Goal: Task Accomplishment & Management: Complete application form

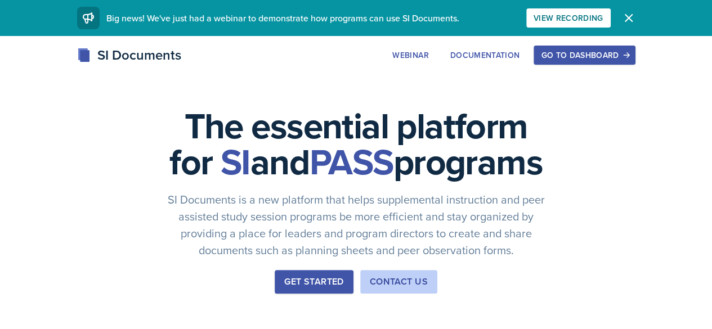
click at [618, 58] on div "Go to Dashboard" at bounding box center [584, 55] width 87 height 9
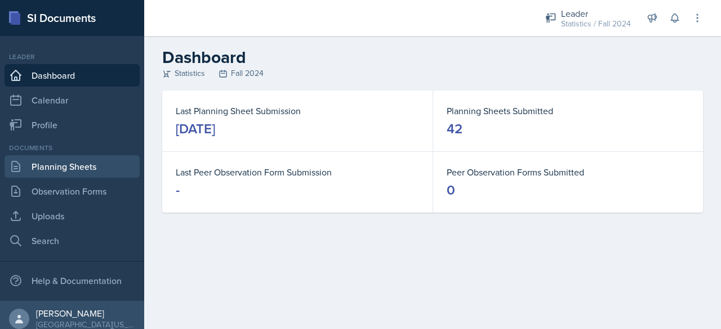
click at [38, 168] on link "Planning Sheets" at bounding box center [72, 166] width 135 height 23
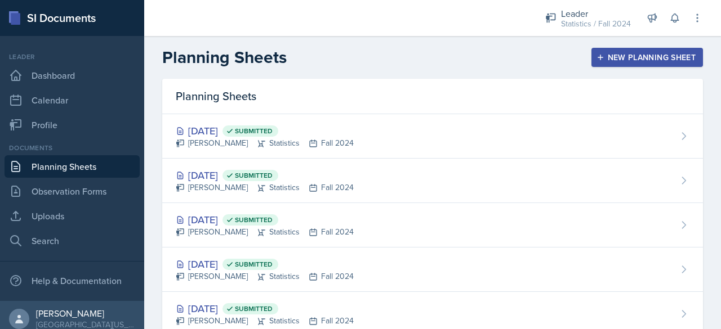
click at [641, 53] on div "New Planning Sheet" at bounding box center [647, 57] width 97 height 9
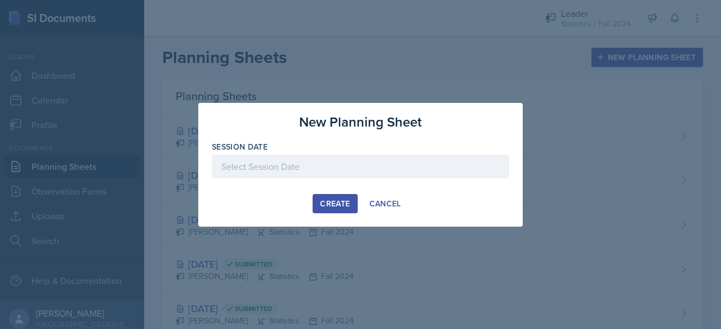
click at [318, 161] on div at bounding box center [360, 167] width 297 height 24
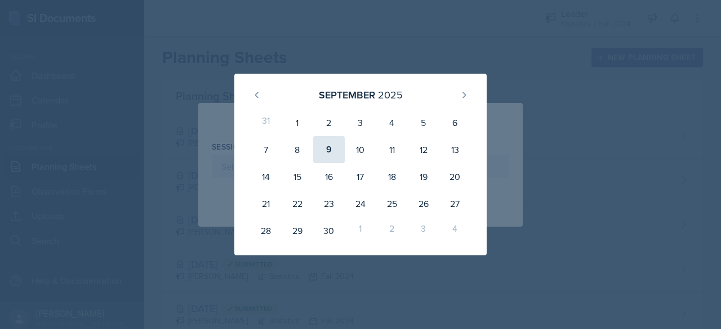
click at [331, 151] on div "9" at bounding box center [329, 149] width 32 height 27
type input "[DATE]"
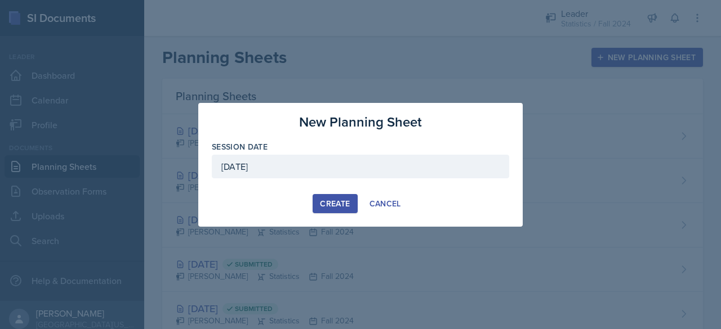
click at [344, 210] on button "Create" at bounding box center [335, 203] width 44 height 19
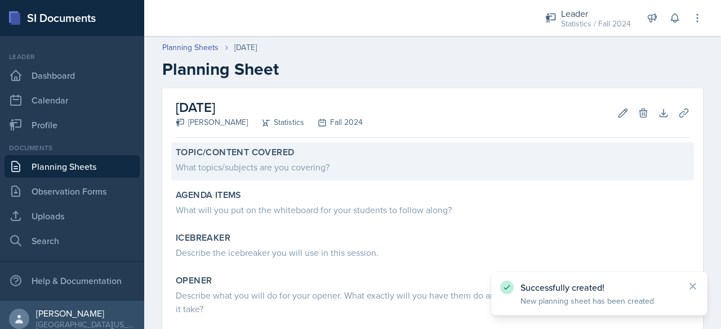
click at [260, 153] on label "Topic/Content Covered" at bounding box center [235, 152] width 118 height 11
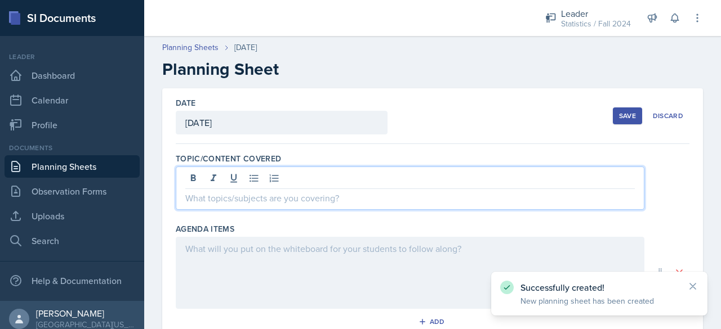
click at [290, 181] on div at bounding box center [410, 188] width 469 height 43
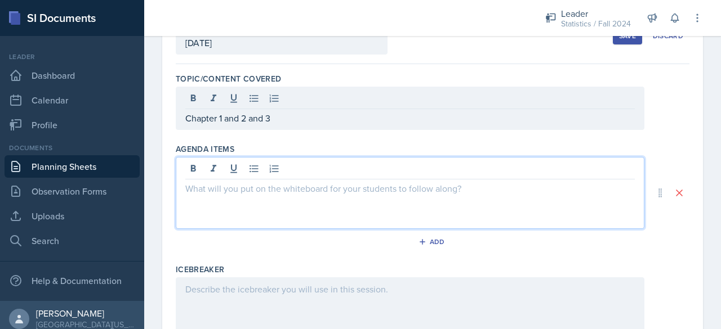
click at [297, 188] on p at bounding box center [409, 189] width 449 height 14
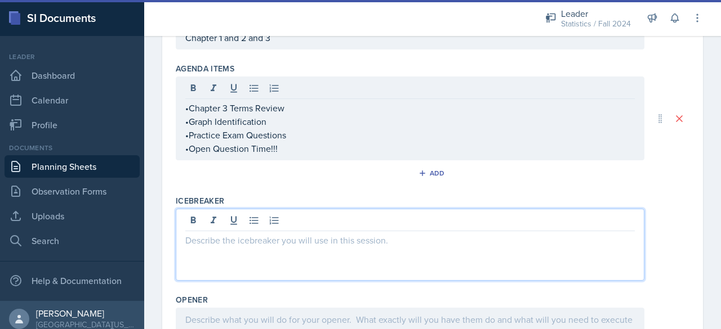
click at [274, 221] on div at bounding box center [410, 245] width 469 height 72
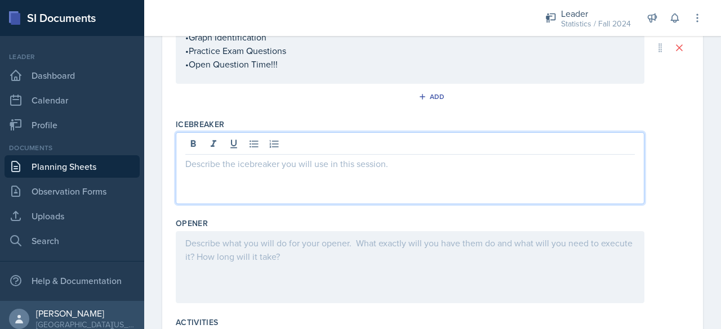
scroll to position [206, 0]
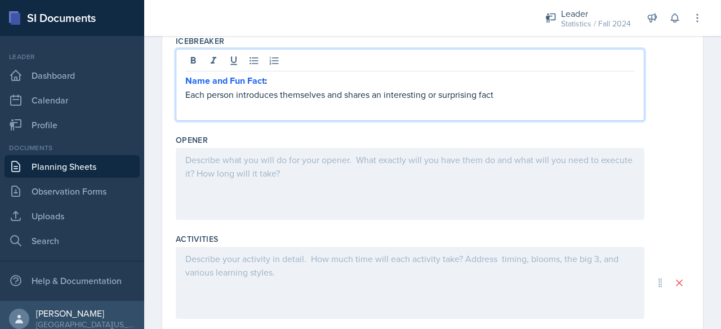
click at [363, 194] on div at bounding box center [410, 184] width 469 height 72
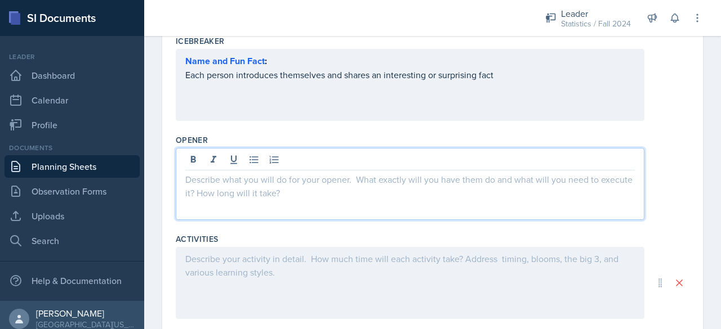
scroll to position [309, 0]
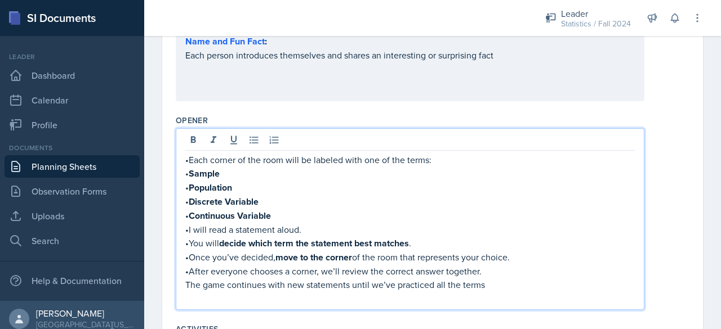
click at [449, 154] on p "•Each corner of the room will be labeled with one of the terms:" at bounding box center [409, 160] width 449 height 14
click at [500, 285] on p "The game continues with new statements until we’ve practiced all the terms" at bounding box center [409, 285] width 449 height 14
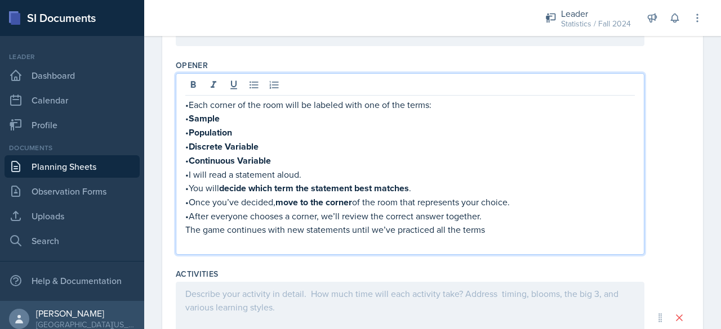
scroll to position [359, 0]
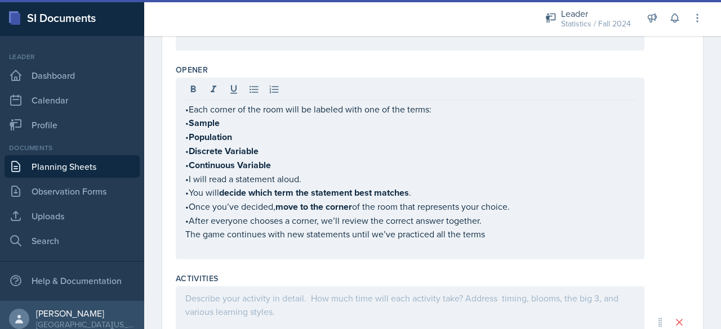
click at [184, 111] on div "•Each corner of the room will be labeled with one of the terms: • Sample • Popu…" at bounding box center [410, 169] width 469 height 182
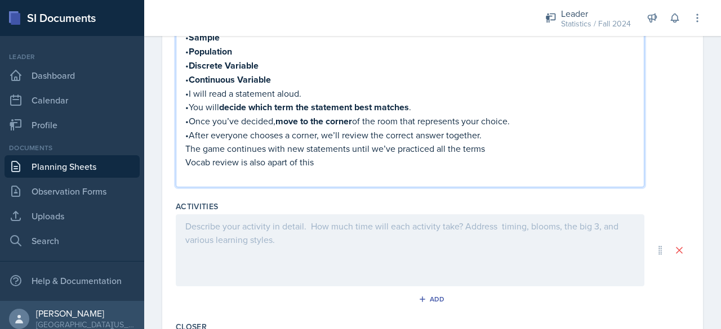
click at [215, 233] on div at bounding box center [410, 251] width 469 height 72
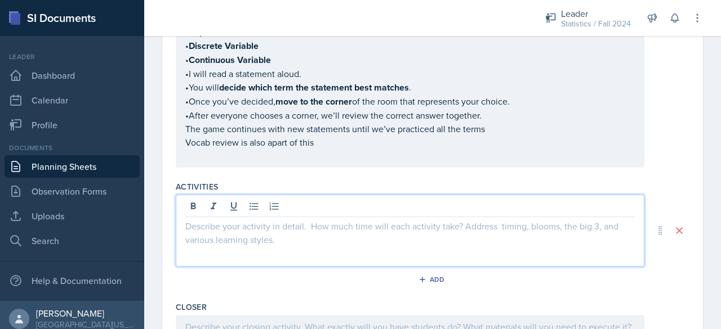
scroll to position [445, 0]
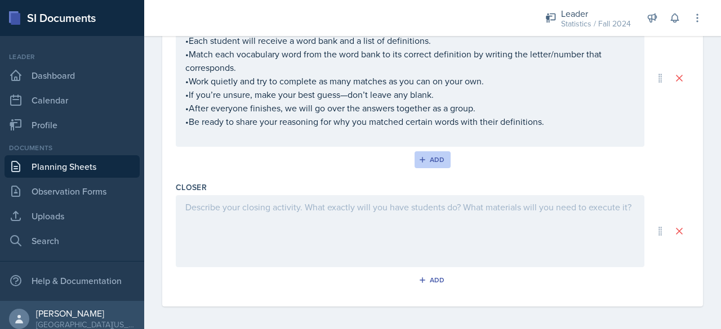
click at [434, 157] on div "Add" at bounding box center [433, 159] width 24 height 9
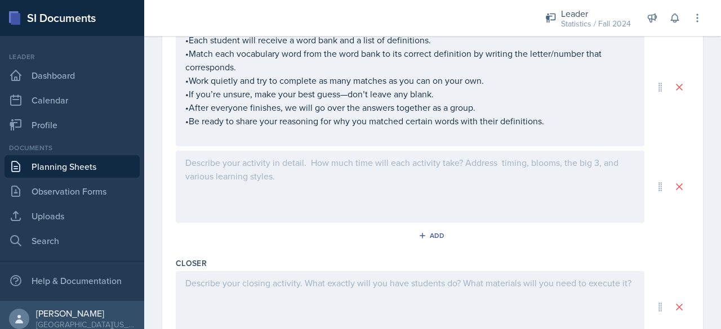
click at [313, 181] on div at bounding box center [410, 187] width 469 height 72
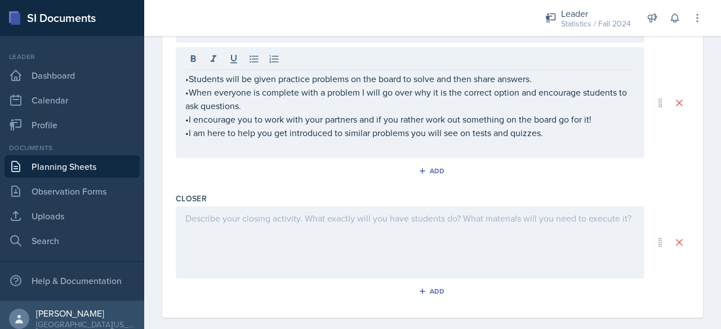
click at [315, 207] on div at bounding box center [410, 243] width 469 height 72
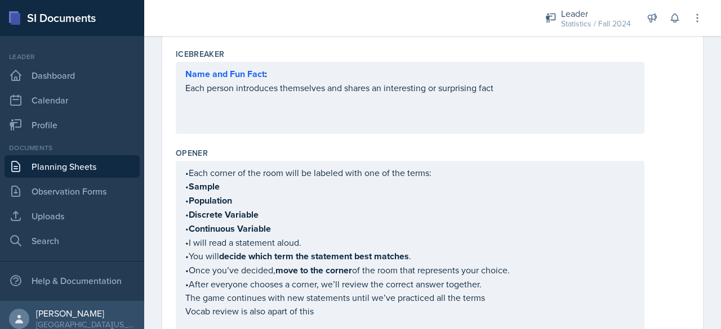
scroll to position [0, 0]
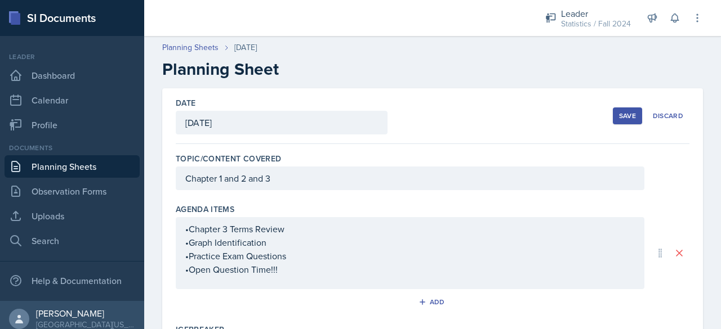
click at [613, 117] on button "Save" at bounding box center [627, 116] width 29 height 17
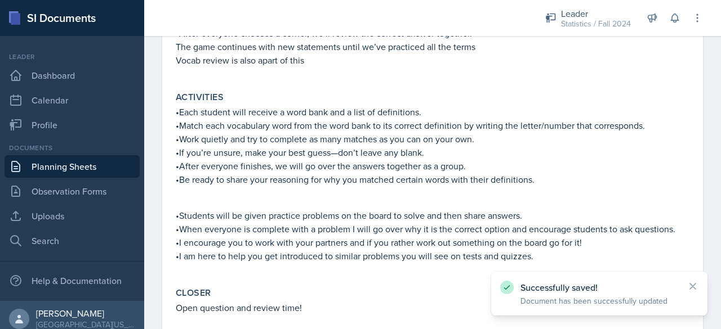
scroll to position [483, 0]
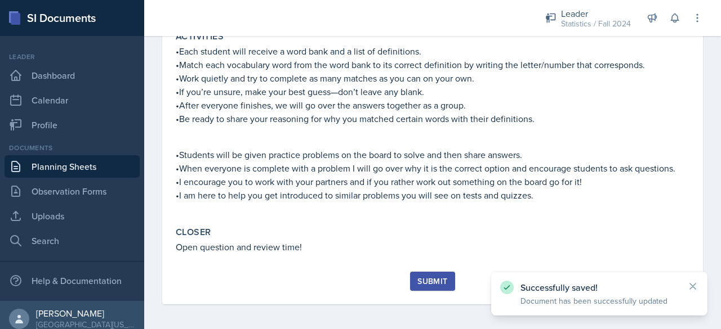
drag, startPoint x: 418, startPoint y: 260, endPoint x: 423, endPoint y: 275, distance: 16.0
click at [423, 277] on div "Submit" at bounding box center [432, 281] width 30 height 9
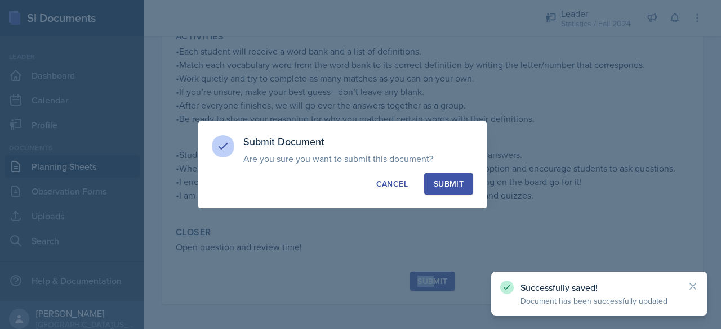
click at [469, 177] on button "Submit" at bounding box center [448, 183] width 49 height 21
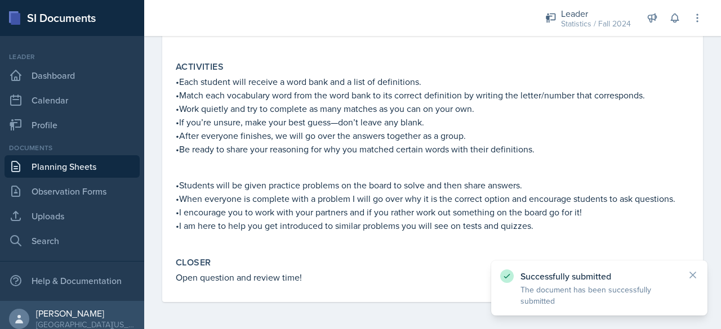
scroll to position [451, 0]
